Goal: Task Accomplishment & Management: Use online tool/utility

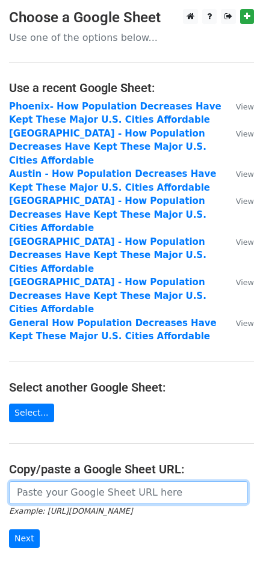
click at [118, 481] on input "url" at bounding box center [128, 492] width 239 height 23
paste input "https://docs.google.com/spreadsheets/d/1uaDueaZtjccESQUwWOyNFctXaqcy_-v7ig1kSqQ…"
type input "https://docs.google.com/spreadsheets/d/1uaDueaZtjccESQUwWOyNFctXaqcy_-v7ig1kSqQ…"
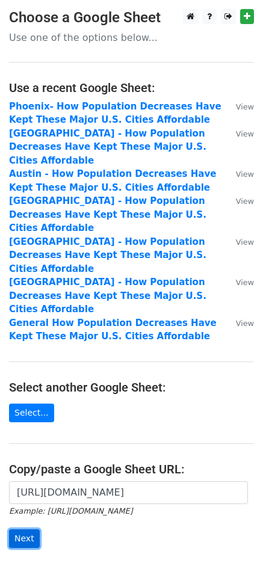
scroll to position [0, 0]
click at [31, 529] on input "Next" at bounding box center [24, 538] width 31 height 19
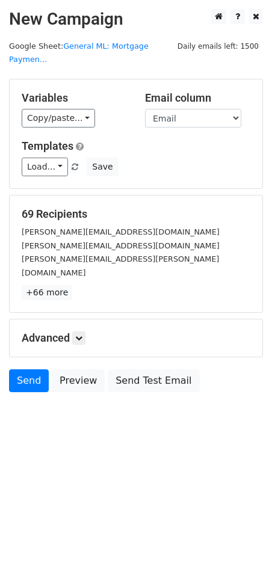
click at [79, 319] on div "Advanced Tracking Track Opens UTM Codes Track Clicks Filters Only include sprea…" at bounding box center [136, 337] width 253 height 37
click at [80, 334] on icon at bounding box center [78, 337] width 7 height 7
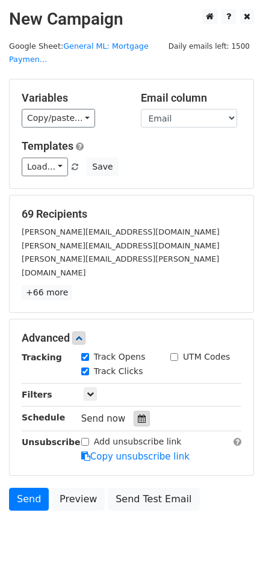
click at [133, 411] on div at bounding box center [141, 419] width 16 height 16
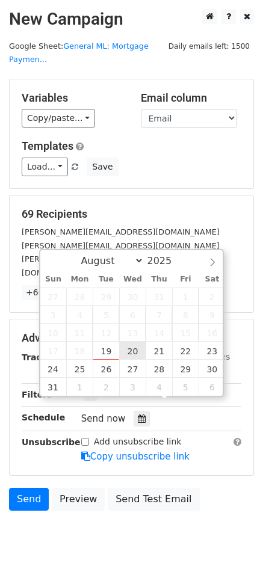
type input "2025-08-20 12:00"
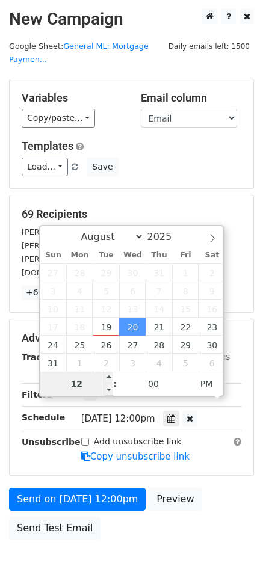
type input "7"
type input "2025-08-20 07:00"
click at [210, 387] on span "PM" at bounding box center [206, 384] width 33 height 24
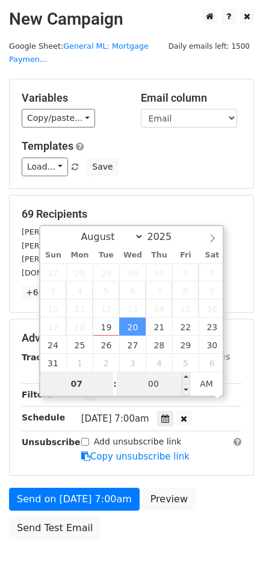
type input "07"
click at [161, 387] on input "00" at bounding box center [153, 384] width 73 height 24
type input "30"
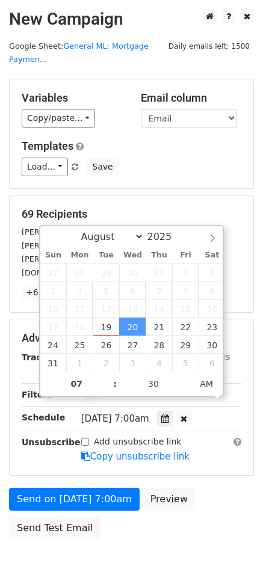
type input "2025-08-20 07:30"
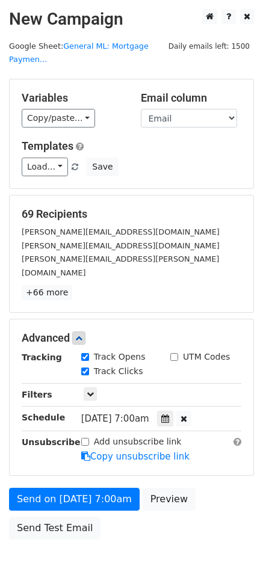
click at [228, 462] on form "Variables Copy/paste... {{Outlet}} {{First Name}} {{Last Name}} {{Email}} Email…" at bounding box center [131, 312] width 245 height 467
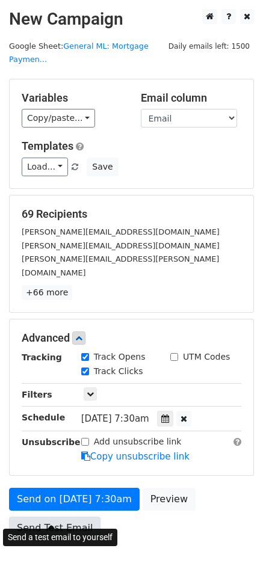
click at [68, 517] on link "Send Test Email" at bounding box center [54, 528] width 91 height 23
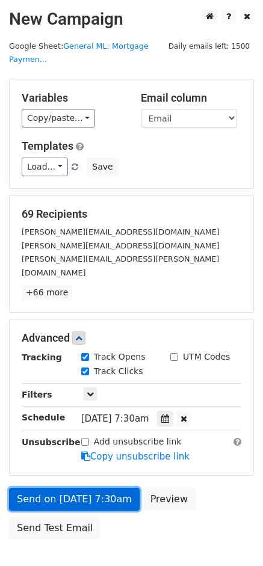
click at [106, 488] on link "Send on Aug 20 at 7:30am" at bounding box center [74, 499] width 130 height 23
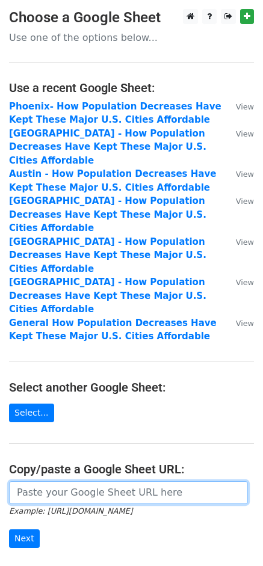
click at [133, 481] on input "url" at bounding box center [128, 492] width 239 height 23
paste input "[URL][DOMAIN_NAME]"
type input "https://docs.google.com/spreadsheets/d/1upA_tU834u9vJN67zujcpGa_cP0kbH4gqJzHVTA…"
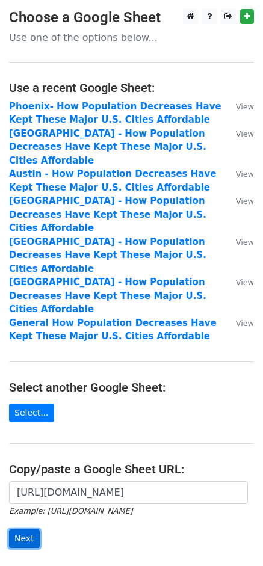
click at [23, 529] on input "Next" at bounding box center [24, 538] width 31 height 19
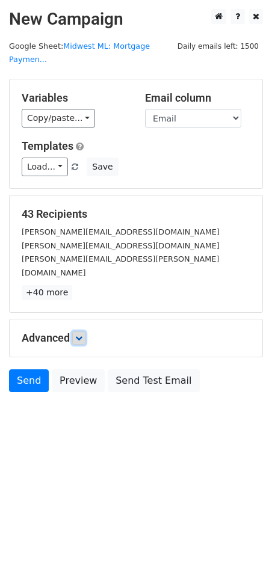
click at [85, 331] on link at bounding box center [78, 337] width 13 height 13
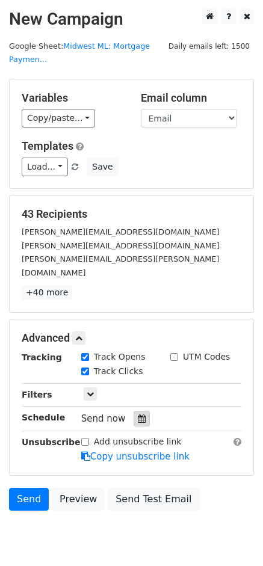
click at [139, 414] on icon at bounding box center [142, 418] width 8 height 8
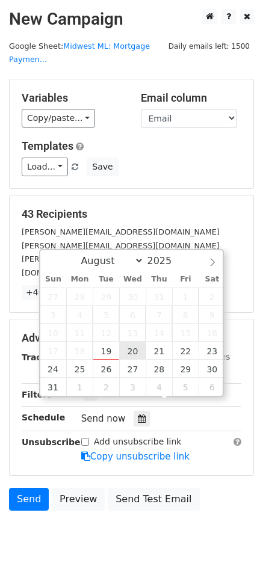
type input "2025-08-20 12:00"
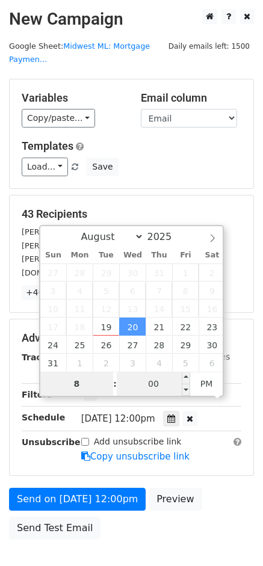
type input "8"
type input "2025-08-20 20:00"
type input "08"
click at [139, 389] on input "00" at bounding box center [153, 384] width 73 height 24
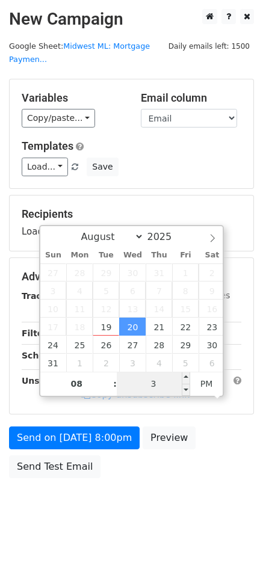
type input "30"
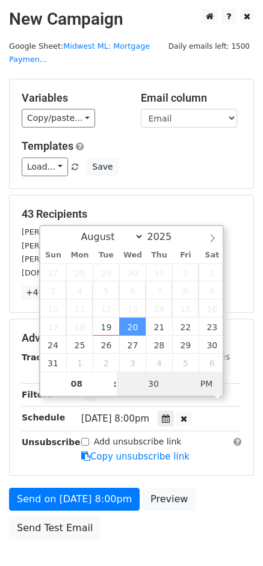
type input "2025-08-20 08:30"
click at [203, 388] on span "AM" at bounding box center [206, 384] width 33 height 24
type input "3"
type input "00"
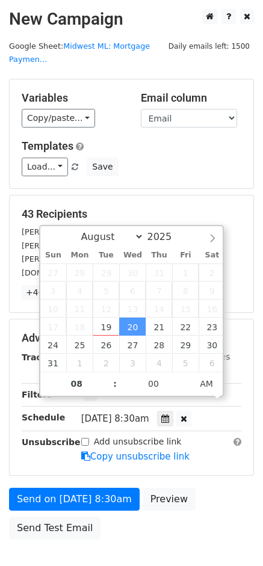
type input "2025-08-20 08:00"
click at [221, 488] on div "Send on Aug 20 at 8:30am Preview Send Test Email" at bounding box center [131, 517] width 263 height 58
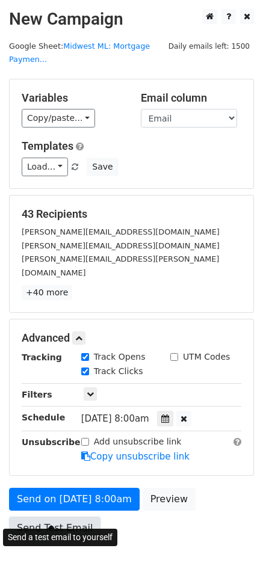
click at [58, 517] on link "Send Test Email" at bounding box center [54, 528] width 91 height 23
click at [79, 517] on link "Send Test Email" at bounding box center [54, 528] width 91 height 23
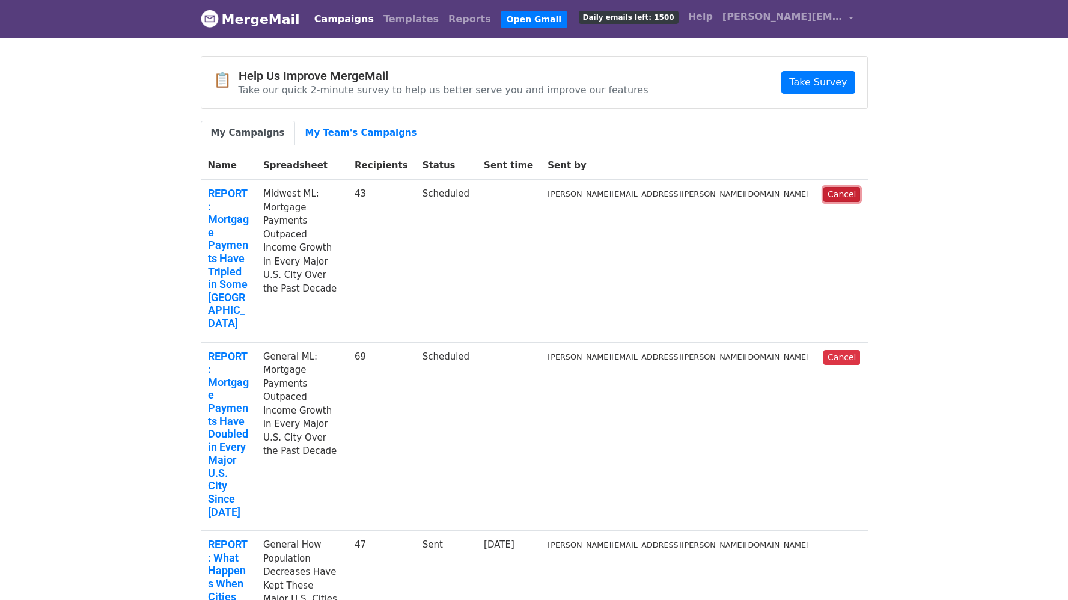
click at [840, 198] on link "Cancel" at bounding box center [842, 194] width 37 height 15
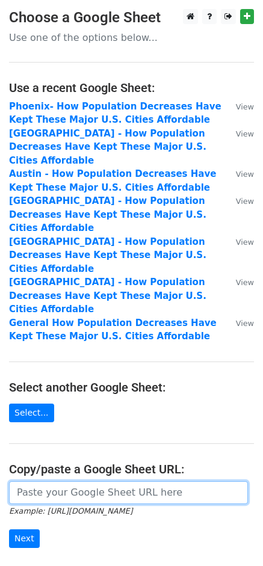
click at [100, 481] on input "url" at bounding box center [128, 492] width 239 height 23
paste input "[URL][DOMAIN_NAME]"
type input "https://docs.google.com/spreadsheets/d/1upA_tU834u9vJN67zujcpGa_cP0kbH4gqJzHVTA…"
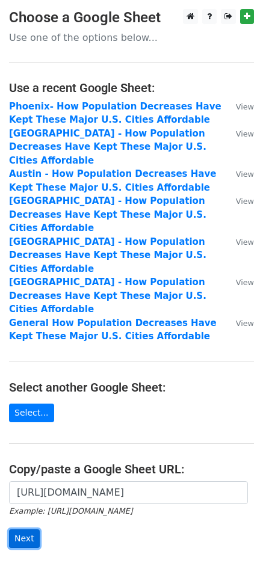
scroll to position [0, 0]
click at [16, 529] on input "Next" at bounding box center [24, 538] width 31 height 19
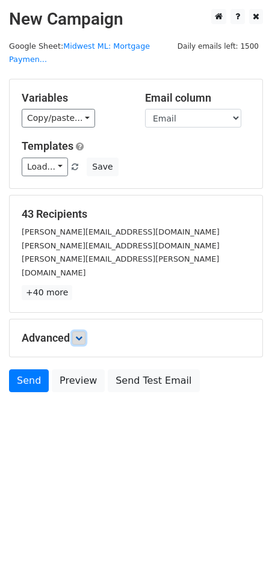
click at [78, 334] on icon at bounding box center [78, 337] width 7 height 7
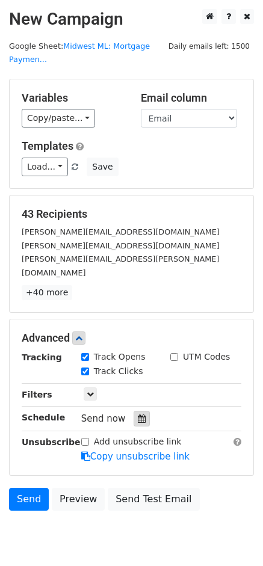
click at [138, 414] on icon at bounding box center [142, 418] width 8 height 8
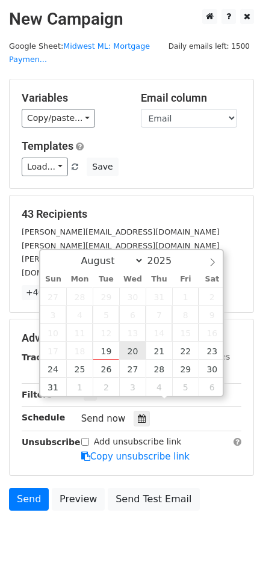
type input "2025-08-20 12:00"
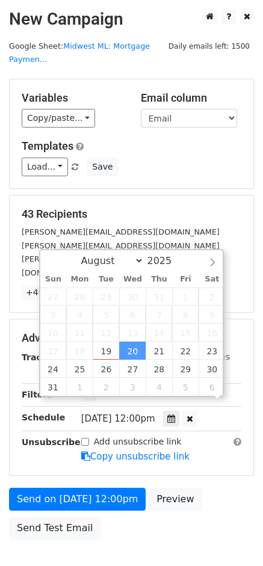
scroll to position [1, 0]
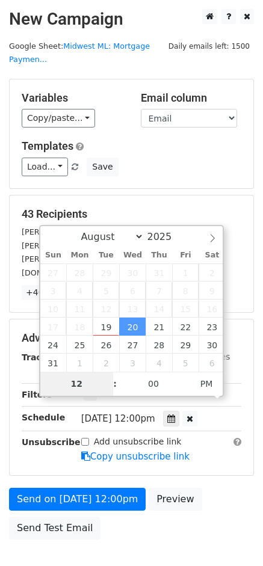
type input "8"
type input "2025-08-20 08:00"
type input "08"
click at [199, 385] on span "PM" at bounding box center [206, 384] width 33 height 24
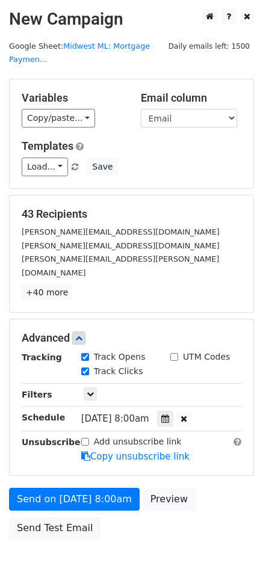
click at [213, 488] on div "Send on Aug 20 at 8:00am Preview Send Test Email" at bounding box center [131, 517] width 263 height 58
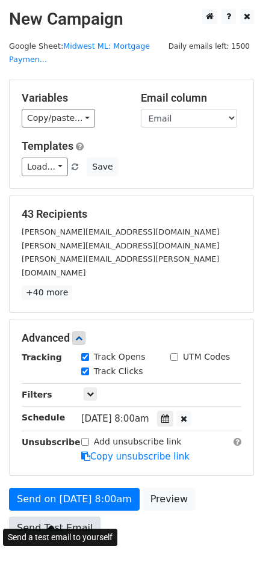
click at [27, 517] on link "Send Test Email" at bounding box center [54, 528] width 91 height 23
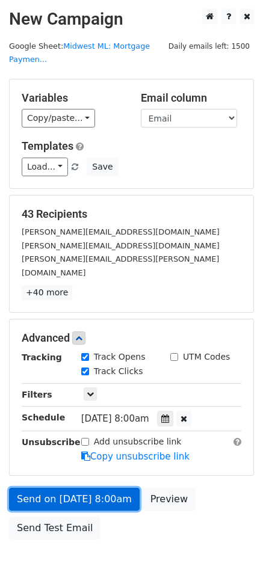
click at [105, 488] on link "Send on Aug 20 at 8:00am" at bounding box center [74, 499] width 130 height 23
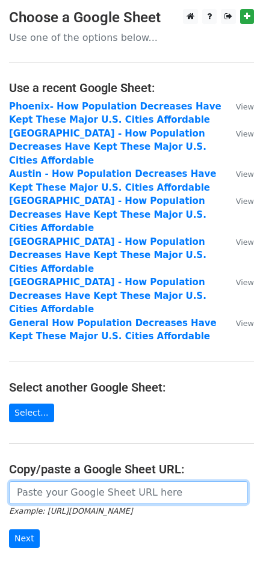
click at [109, 481] on input "url" at bounding box center [128, 492] width 239 height 23
paste input "https://docs.google.com/spreadsheets/d/1xIlY4Lj5c3K8EzeF8-SgSq9G1pgJe9migiYsPG5…"
type input "https://docs.google.com/spreadsheets/d/1xIlY4Lj5c3K8EzeF8-SgSq9G1pgJe9migiYsPG5…"
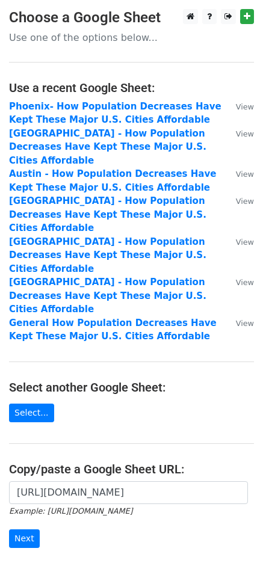
click at [86, 497] on div "https://docs.google.com/spreadsheets/d/1xIlY4Lj5c3K8EzeF8-SgSq9G1pgJe9migiYsPG5…" at bounding box center [131, 520] width 263 height 79
click at [22, 529] on input "Next" at bounding box center [24, 538] width 31 height 19
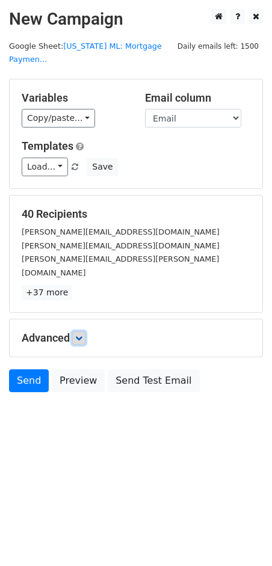
click at [82, 334] on icon at bounding box center [78, 337] width 7 height 7
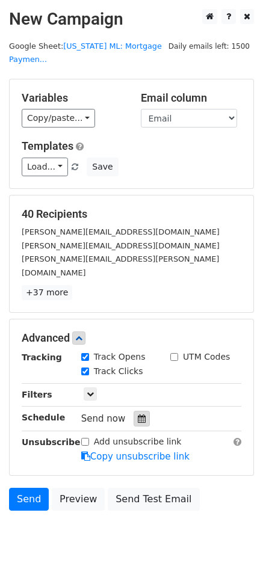
click at [144, 411] on div at bounding box center [141, 419] width 16 height 16
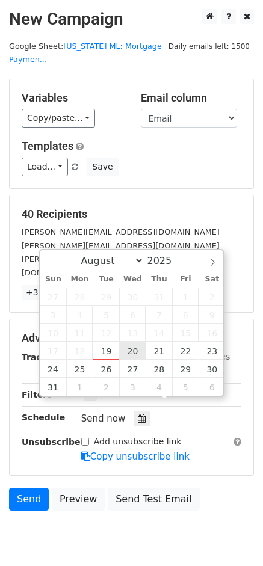
type input "2025-08-20 12:00"
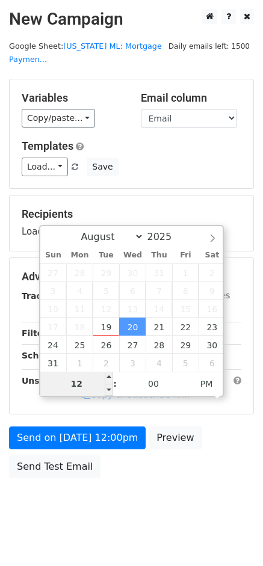
type input "8"
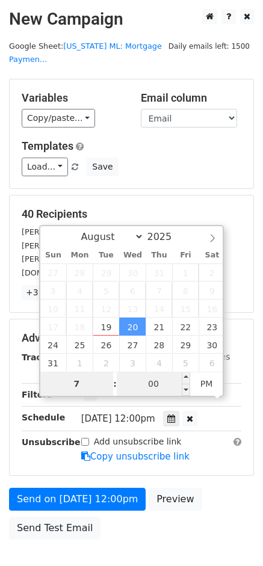
type input "7"
type input "2025-08-20 19:00"
type input "07"
click at [147, 385] on input "00" at bounding box center [153, 384] width 73 height 24
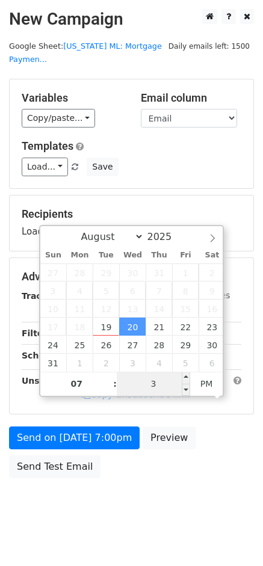
type input "30"
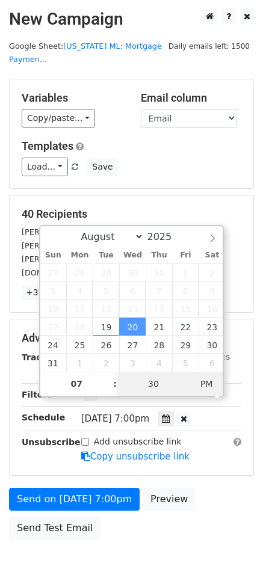
type input "2025-08-20 07:30"
click at [195, 384] on span "PM" at bounding box center [206, 384] width 33 height 24
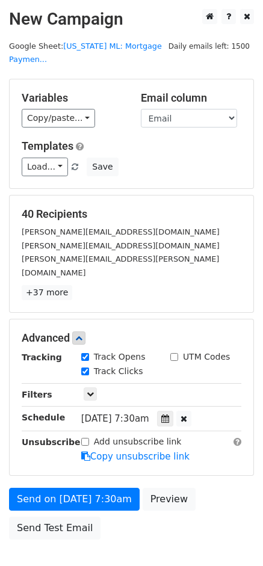
click at [222, 468] on form "Variables Copy/paste... {{Outlet}} {{First Name}} {{Last Name}} {{Email}} Email…" at bounding box center [131, 312] width 245 height 467
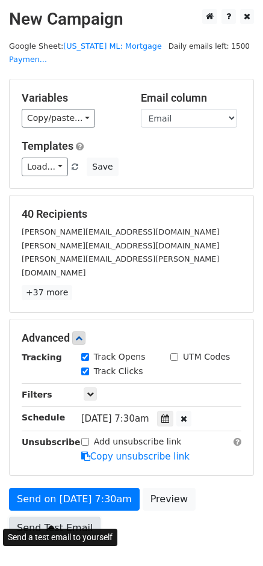
click at [58, 519] on link "Send Test Email" at bounding box center [54, 528] width 91 height 23
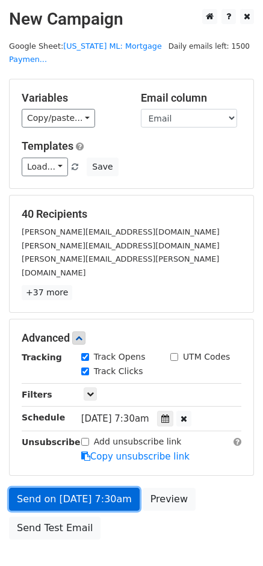
click at [103, 489] on link "Send on Aug 20 at 7:30am" at bounding box center [74, 499] width 130 height 23
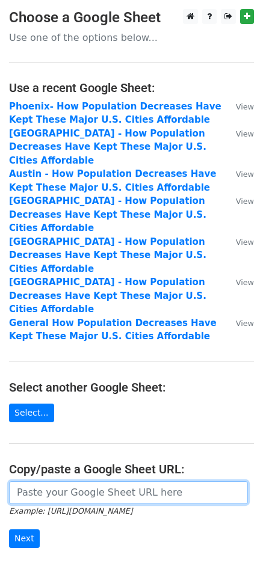
click at [117, 481] on input "url" at bounding box center [128, 492] width 239 height 23
paste input "[URL][DOMAIN_NAME]"
type input "[URL][DOMAIN_NAME]"
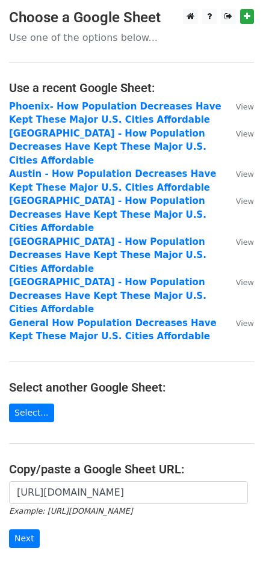
click at [123, 494] on div "[URL][DOMAIN_NAME] Example: [URL][DOMAIN_NAME] Next" at bounding box center [131, 520] width 263 height 79
click at [34, 529] on input "Next" at bounding box center [24, 538] width 31 height 19
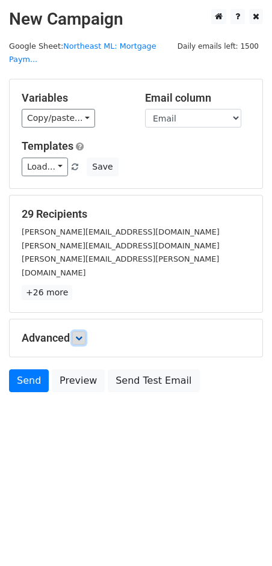
click at [85, 331] on link at bounding box center [78, 337] width 13 height 13
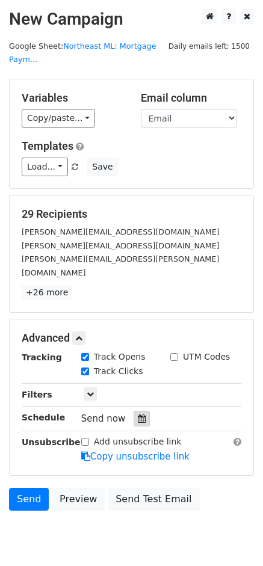
click at [138, 414] on icon at bounding box center [142, 418] width 8 height 8
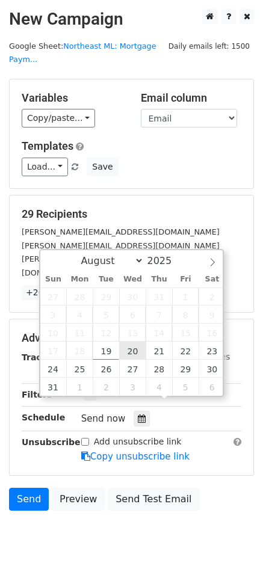
type input "[DATE] 12:00"
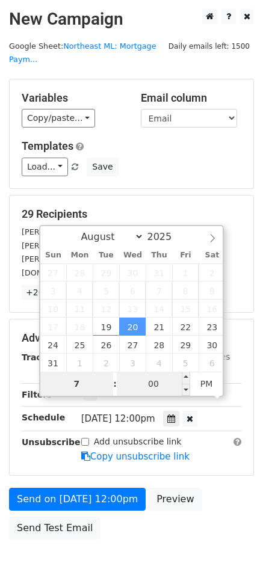
type input "7"
type input "[DATE] 19:00"
type input "07"
click at [161, 389] on input "00" at bounding box center [153, 384] width 73 height 24
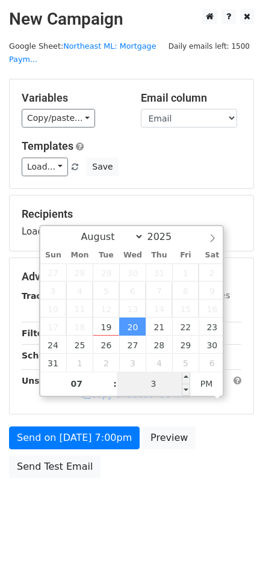
type input "30"
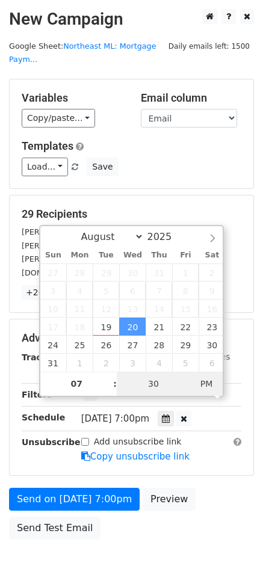
type input "[DATE] 07:30"
click at [204, 391] on span "PM" at bounding box center [206, 384] width 33 height 24
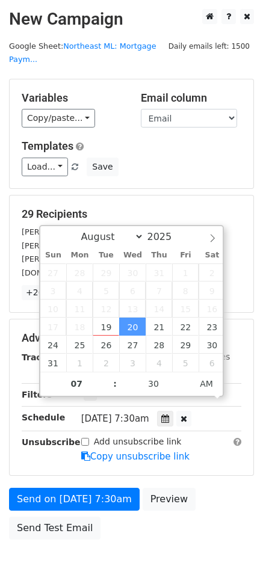
click at [227, 491] on div "Send on [DATE] 7:30am Preview Send Test Email" at bounding box center [131, 517] width 263 height 58
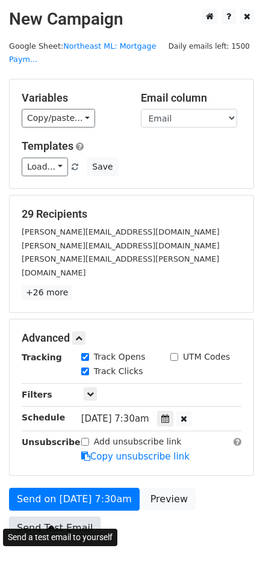
click at [62, 518] on link "Send Test Email" at bounding box center [54, 528] width 91 height 23
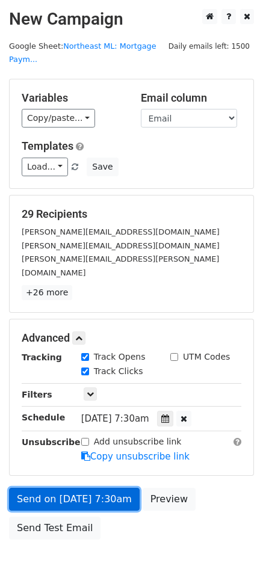
click at [111, 488] on link "Send on [DATE] 7:30am" at bounding box center [74, 499] width 130 height 23
